Goal: Complete application form: Complete application form

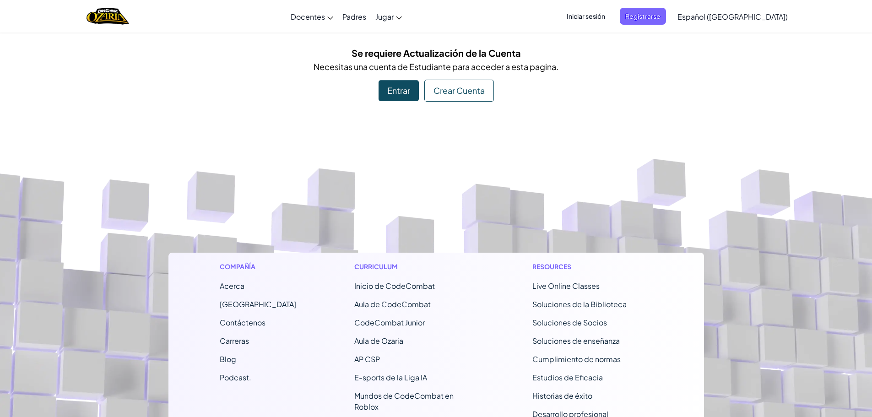
click at [456, 93] on div "Crear Cuenta" at bounding box center [459, 91] width 70 height 22
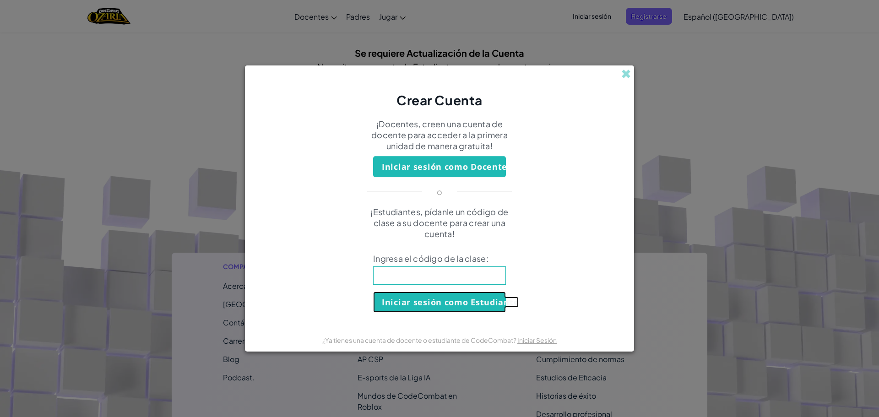
click at [419, 304] on button "Iniciar sesión como Estudiante" at bounding box center [439, 302] width 133 height 21
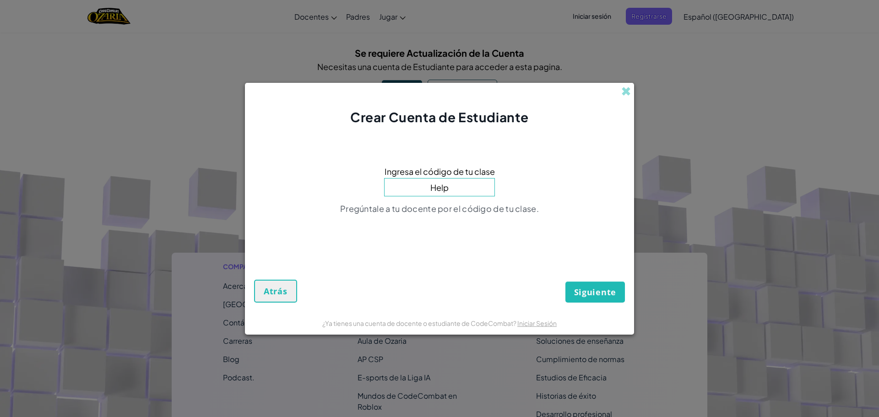
type input "HelpOldSick"
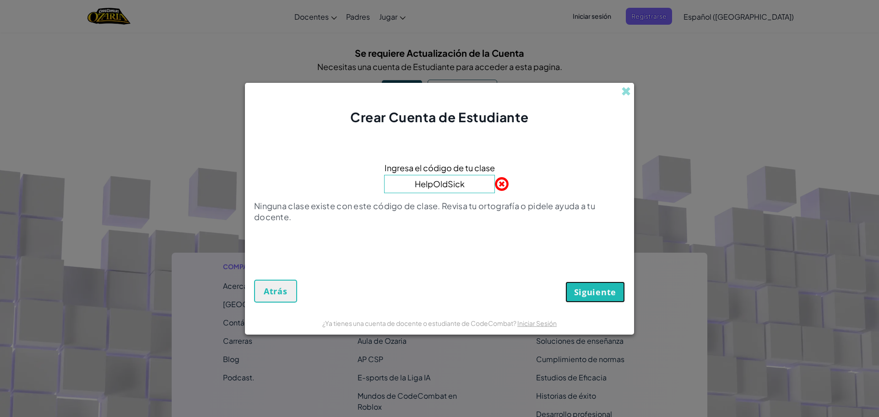
click at [611, 293] on span "Siguiente" at bounding box center [595, 292] width 42 height 11
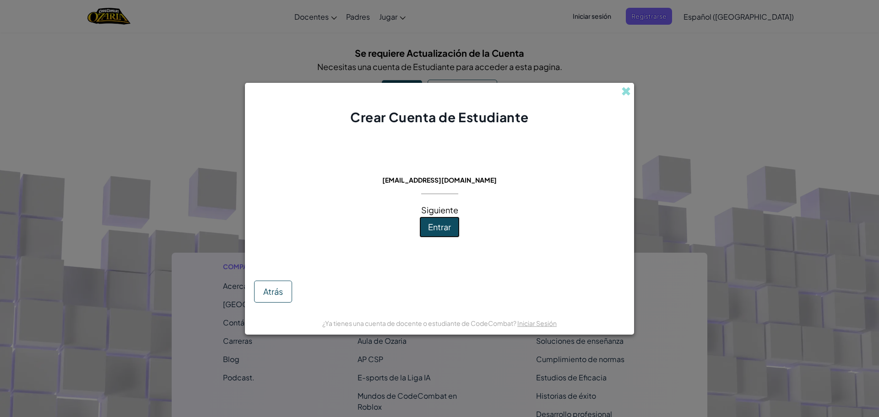
click at [419, 225] on button "Entrar" at bounding box center [439, 226] width 40 height 21
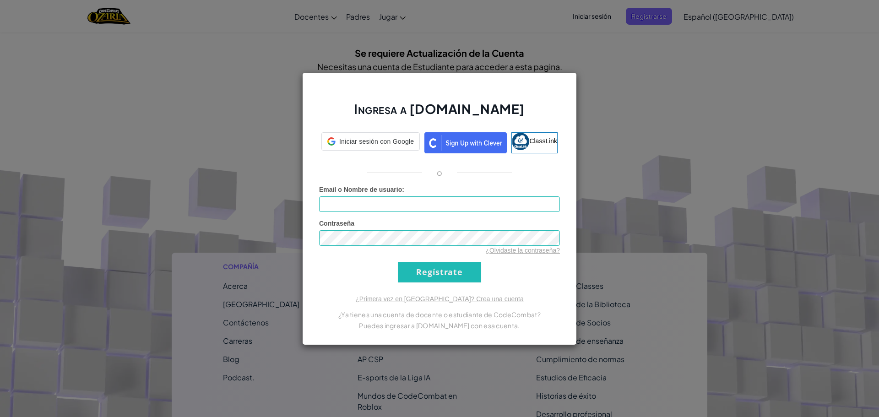
type input "[PERSON_NAME]"
click at [432, 268] on input "Regístrate" at bounding box center [439, 272] width 83 height 21
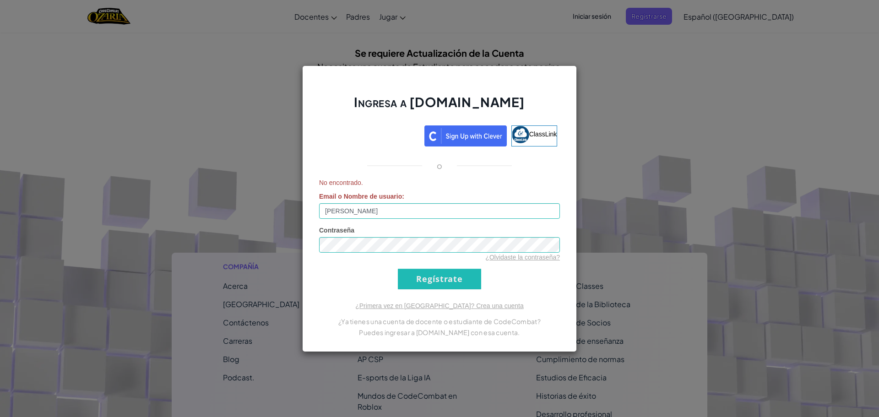
click at [363, 113] on h2 "Ingresa a [DOMAIN_NAME]" at bounding box center [439, 106] width 241 height 27
click at [364, 123] on div "Ingresa a [DOMAIN_NAME] ClassLink o No encontrado. Email o Nombre de usuario : …" at bounding box center [439, 208] width 275 height 287
